Goal: Navigation & Orientation: Find specific page/section

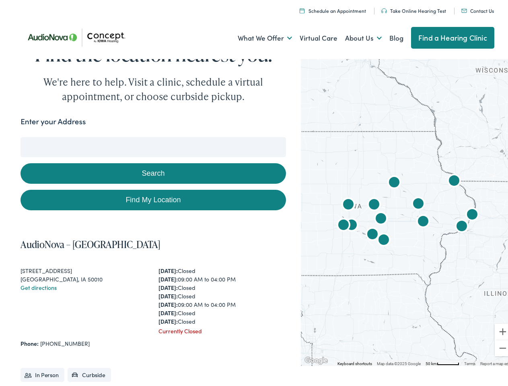
click at [257, 36] on link "What We Offer" at bounding box center [265, 36] width 54 height 30
click at [355, 36] on link "About Us" at bounding box center [363, 36] width 37 height 30
click at [324, 135] on button "Search" at bounding box center [328, 135] width 10 height 10
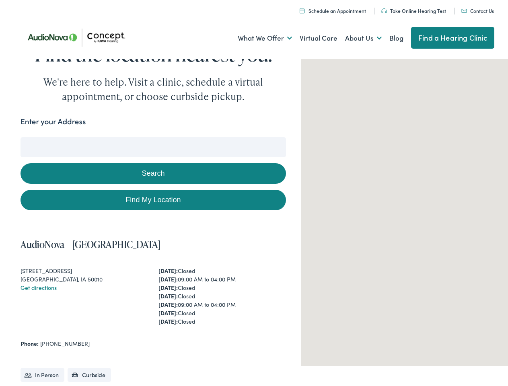
click at [151, 171] on button "Search" at bounding box center [153, 171] width 265 height 21
click at [402, 209] on div at bounding box center [408, 208] width 214 height 309
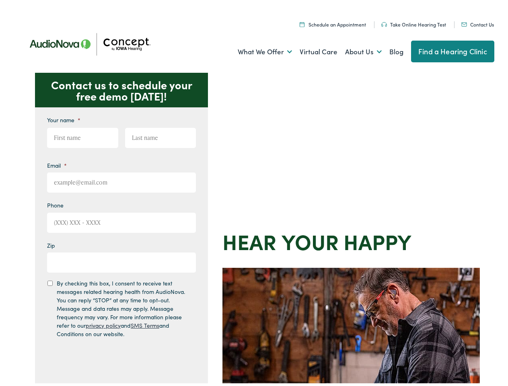
click at [254, 193] on div "Contact us to schedule your free demo today! Give us a call 888-480-2052 Email …" at bounding box center [257, 349] width 515 height 559
click at [257, 49] on link "What We Offer" at bounding box center [265, 50] width 54 height 30
click at [355, 49] on link "About Us" at bounding box center [363, 50] width 37 height 30
